Goal: Task Accomplishment & Management: Use online tool/utility

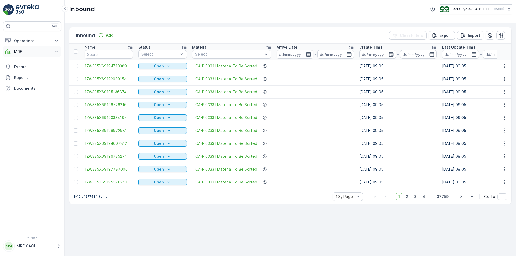
click at [15, 53] on p "MRF" at bounding box center [32, 51] width 37 height 5
click at [15, 76] on p "Pallet" at bounding box center [19, 75] width 10 height 5
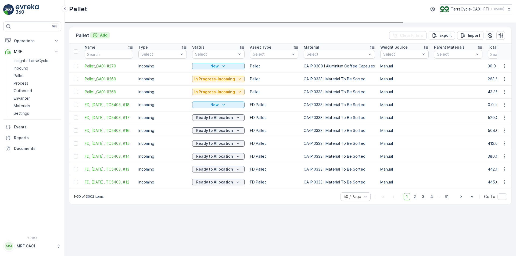
click at [103, 35] on p "Add" at bounding box center [104, 35] width 8 height 5
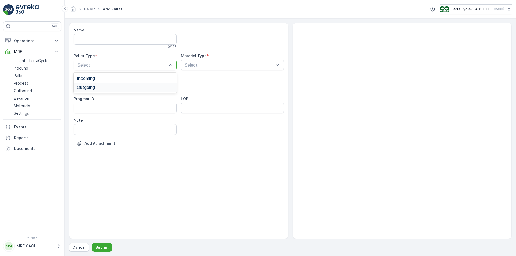
click at [130, 89] on div "Outgoing" at bounding box center [125, 87] width 96 height 5
click at [79, 248] on p "Cancel" at bounding box center [78, 247] width 13 height 5
